Goal: Learn about a topic

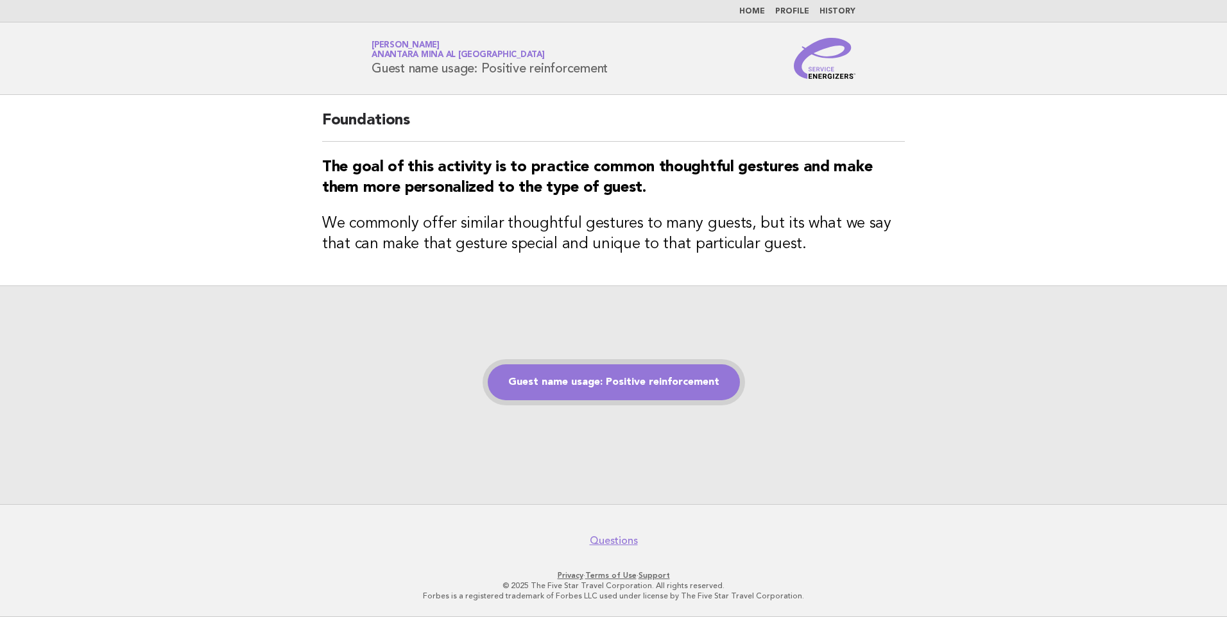
click at [601, 392] on link "Guest name usage: Positive reinforcement" at bounding box center [614, 383] width 252 height 36
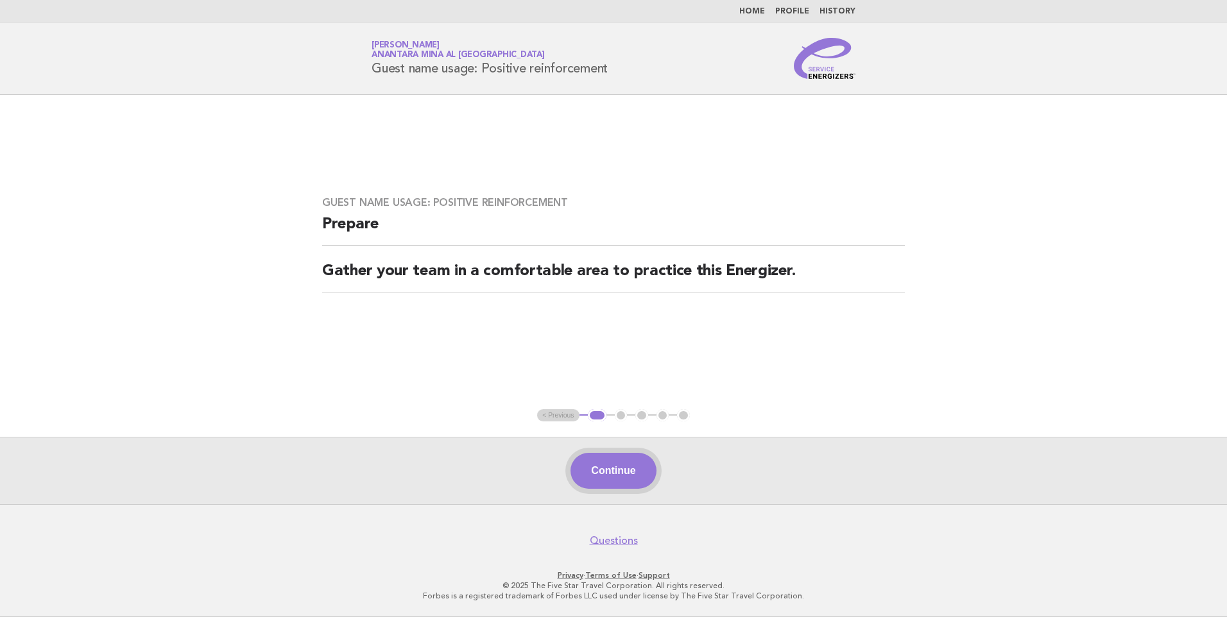
click at [616, 471] on button "Continue" at bounding box center [613, 471] width 85 height 36
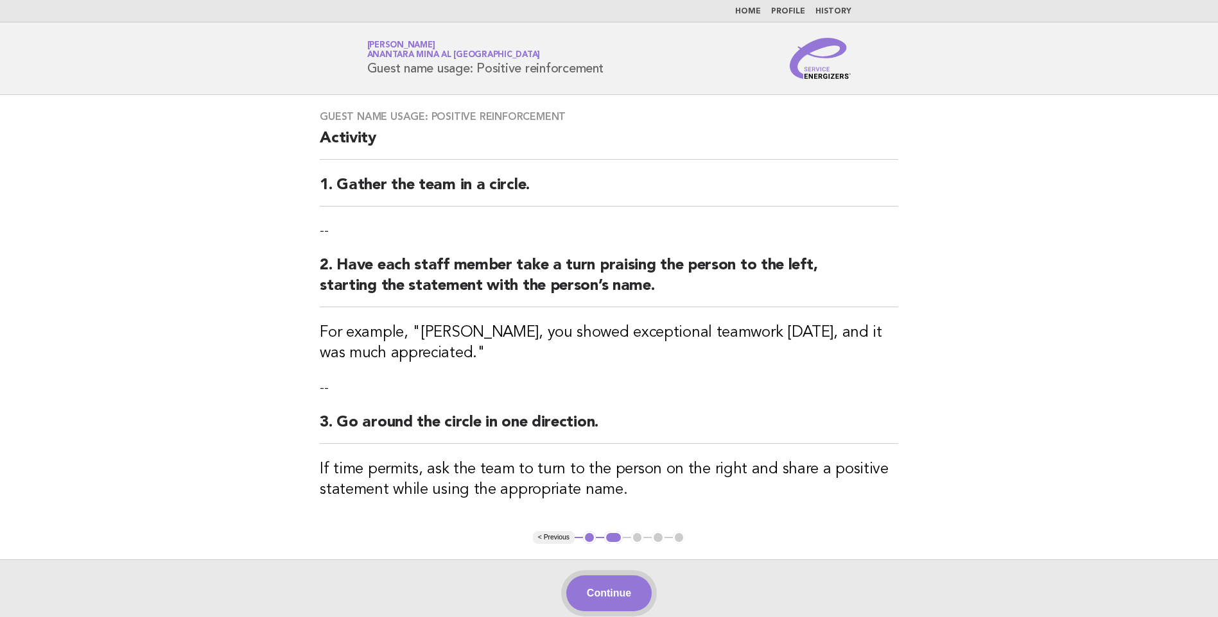
click at [610, 595] on button "Continue" at bounding box center [608, 594] width 85 height 36
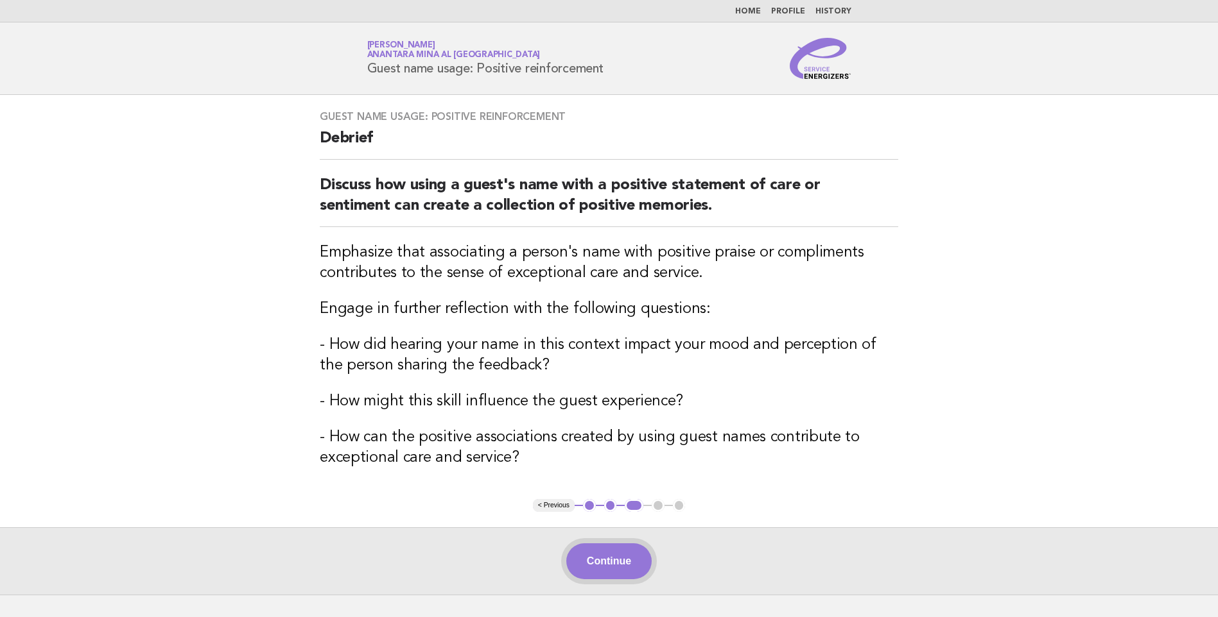
click at [635, 565] on button "Continue" at bounding box center [608, 562] width 85 height 36
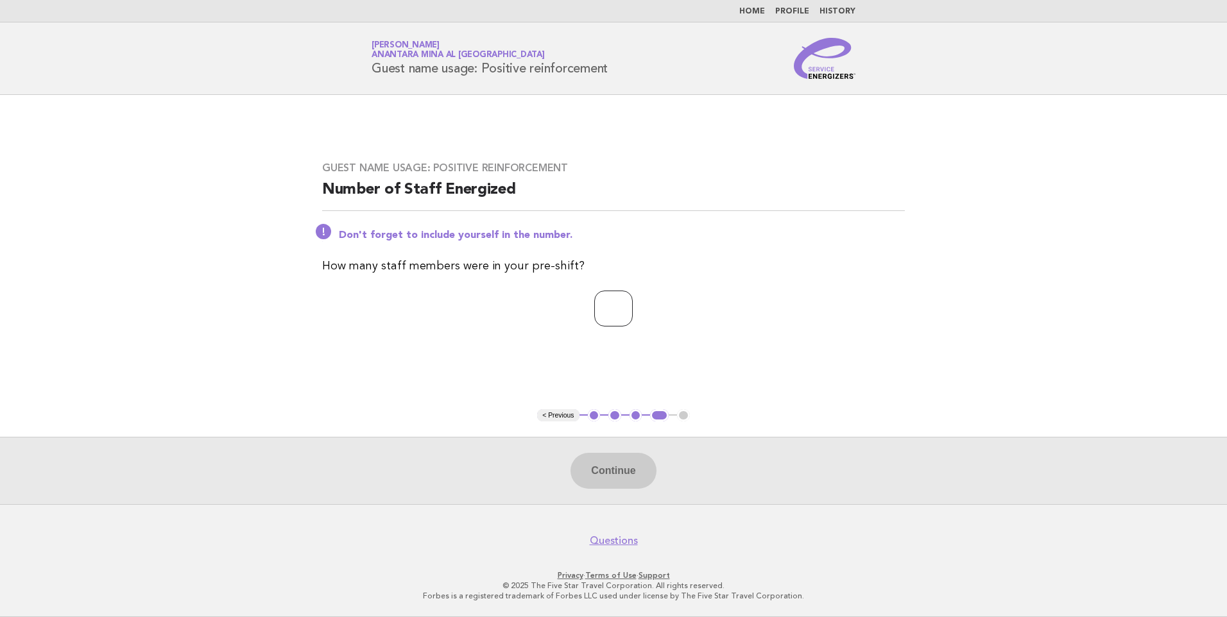
click at [612, 311] on input "number" at bounding box center [613, 309] width 39 height 36
type input "*"
click at [623, 473] on button "Continue" at bounding box center [613, 471] width 85 height 36
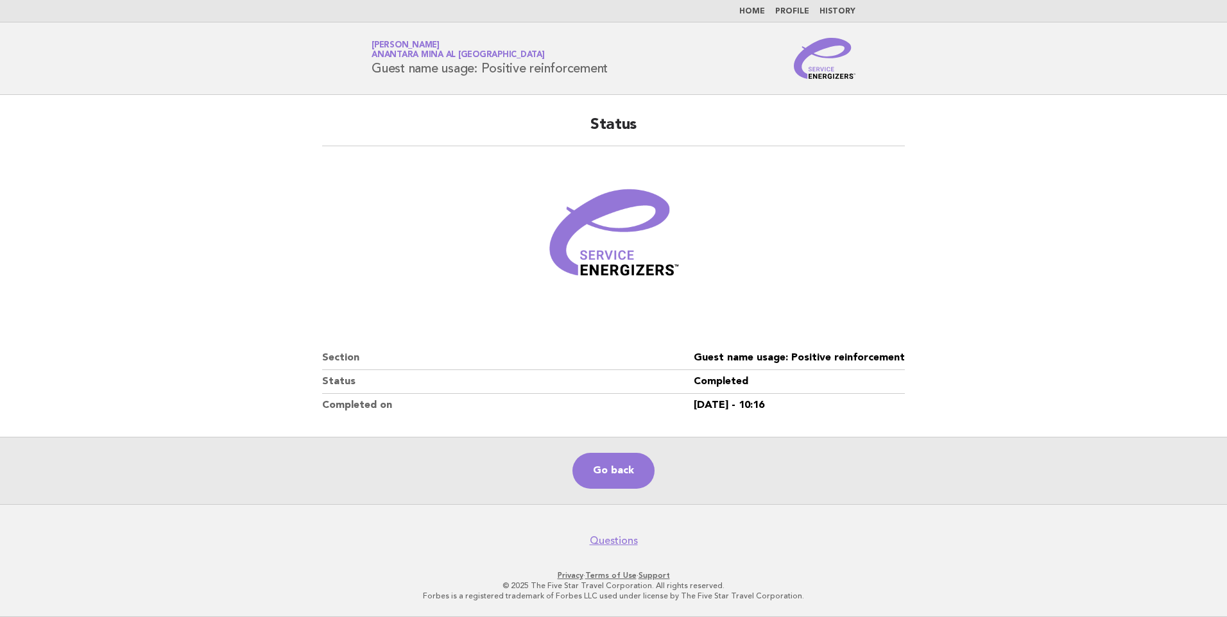
click at [782, 404] on dd "[DATE] - 10:16" at bounding box center [799, 405] width 211 height 23
drag, startPoint x: 784, startPoint y: 404, endPoint x: 772, endPoint y: 406, distance: 12.3
click at [772, 406] on dd "[DATE] - 10:16" at bounding box center [799, 405] width 211 height 23
drag, startPoint x: 772, startPoint y: 406, endPoint x: 846, endPoint y: 427, distance: 77.2
click at [846, 427] on div "Status Section Guest name usage: Positive reinforcement Status Completed Comple…" at bounding box center [614, 265] width 614 height 333
